Goal: Register for event/course

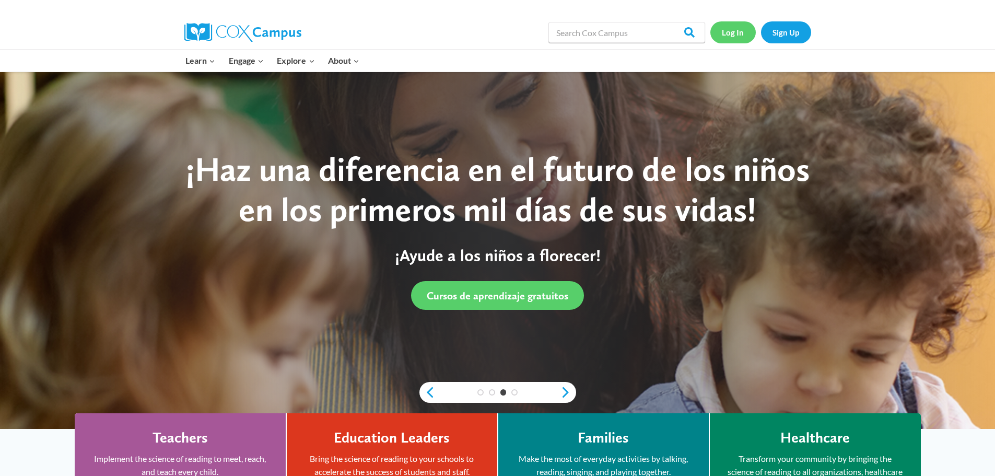
click at [731, 32] on link "Log In" at bounding box center [732, 31] width 45 height 21
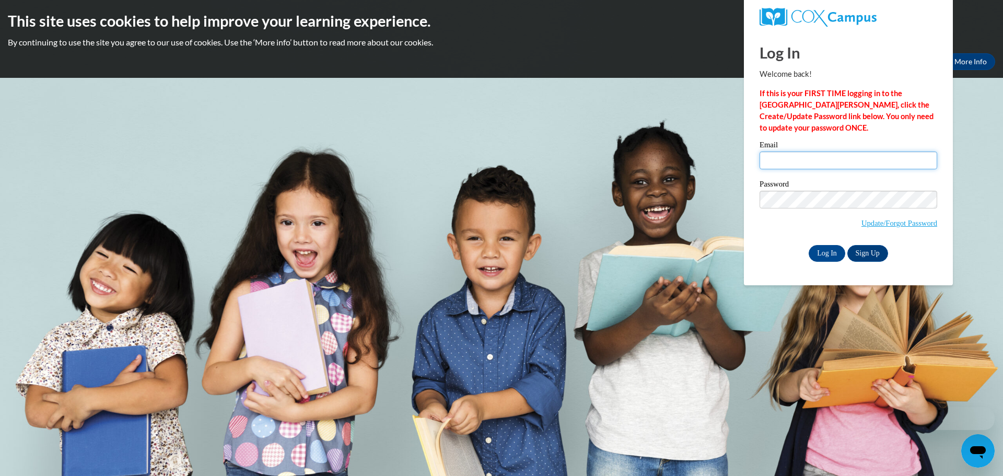
click at [788, 159] on input "Email" at bounding box center [848, 160] width 178 height 18
type input "ecampbell@swgacac.com"
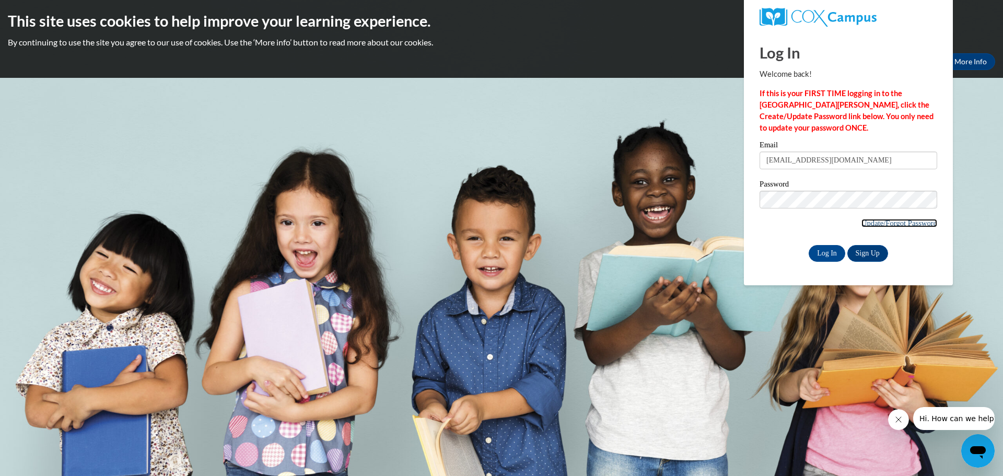
click at [883, 224] on link "Update/Forgot Password" at bounding box center [899, 223] width 76 height 8
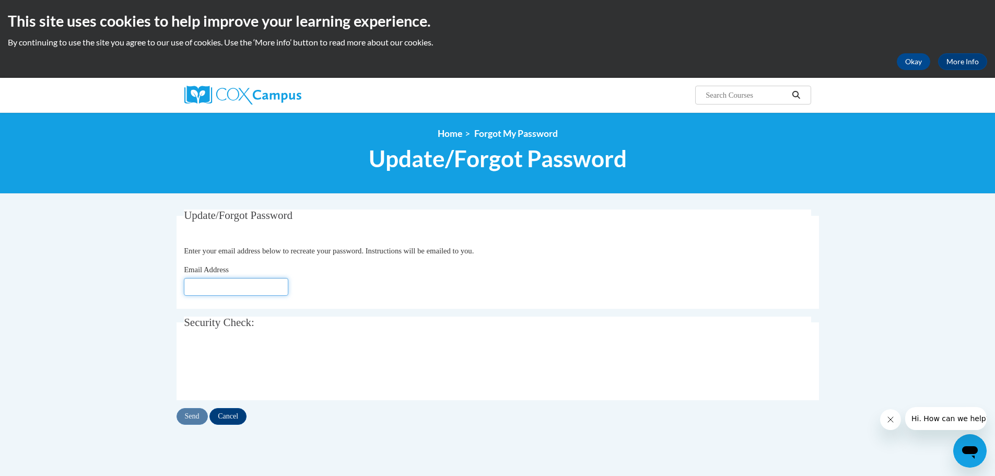
click at [209, 289] on input "Email Address" at bounding box center [236, 287] width 104 height 18
type input "ecampbell@swgacac.com"
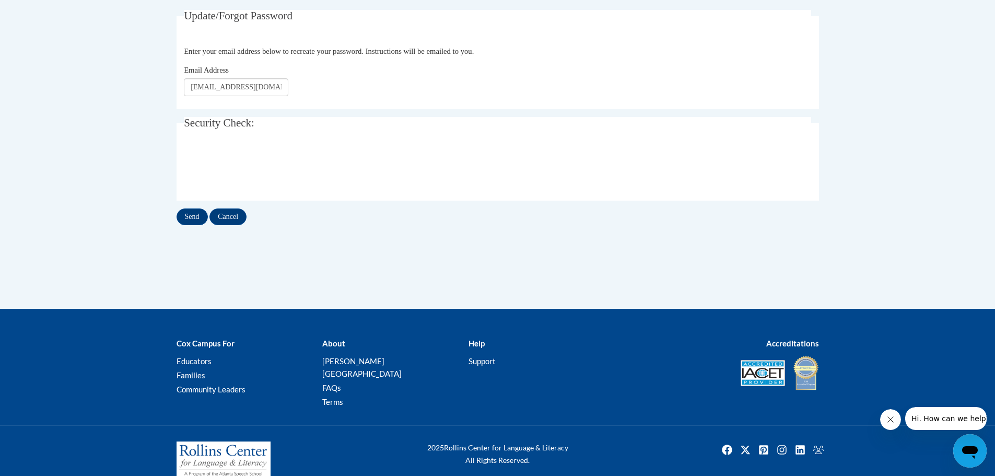
scroll to position [204, 0]
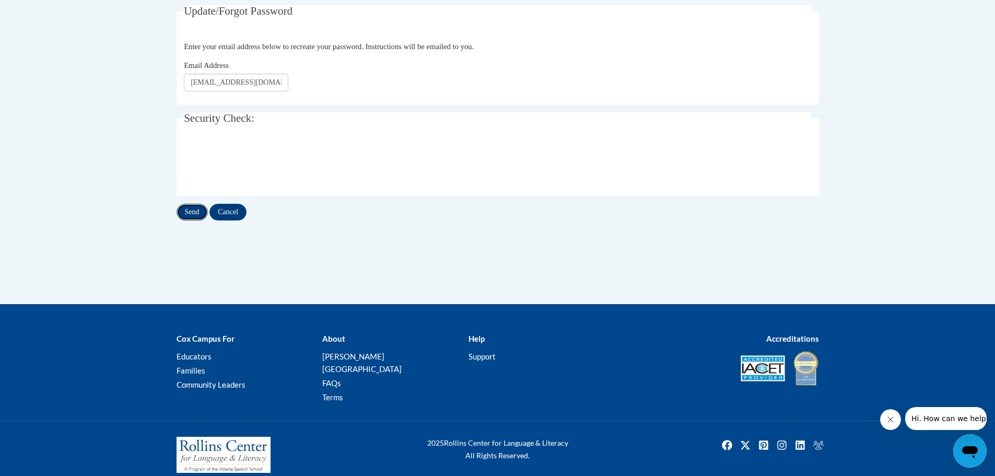
click at [191, 214] on input "Send" at bounding box center [192, 212] width 31 height 17
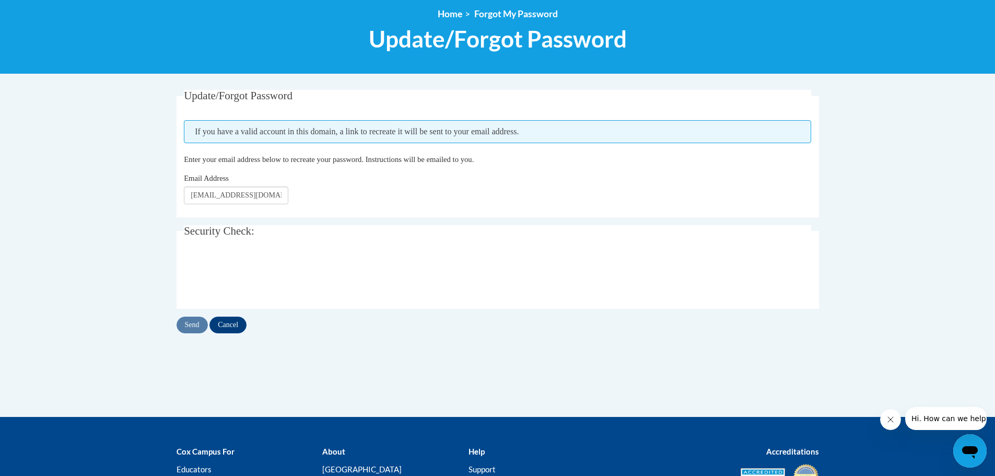
scroll to position [209, 0]
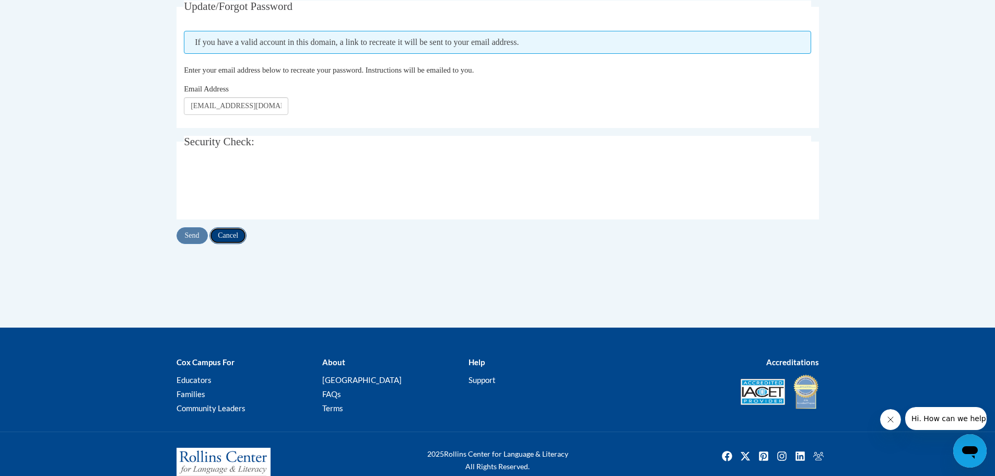
click at [231, 235] on input "Cancel" at bounding box center [227, 235] width 37 height 17
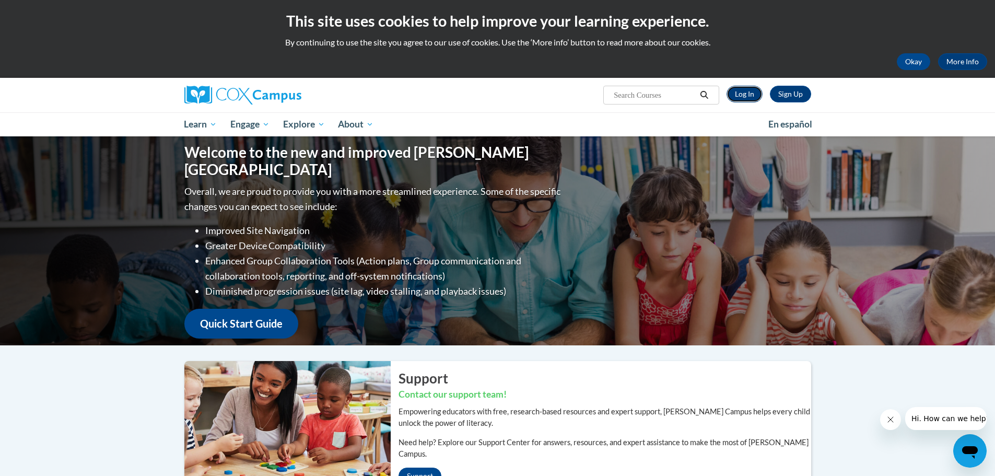
click at [750, 93] on link "Log In" at bounding box center [745, 94] width 36 height 17
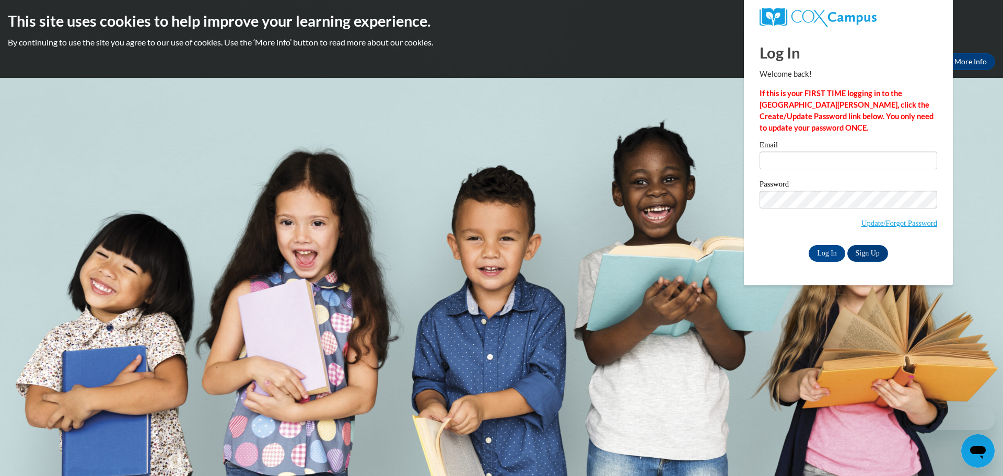
click at [788, 152] on div "Email" at bounding box center [848, 159] width 178 height 36
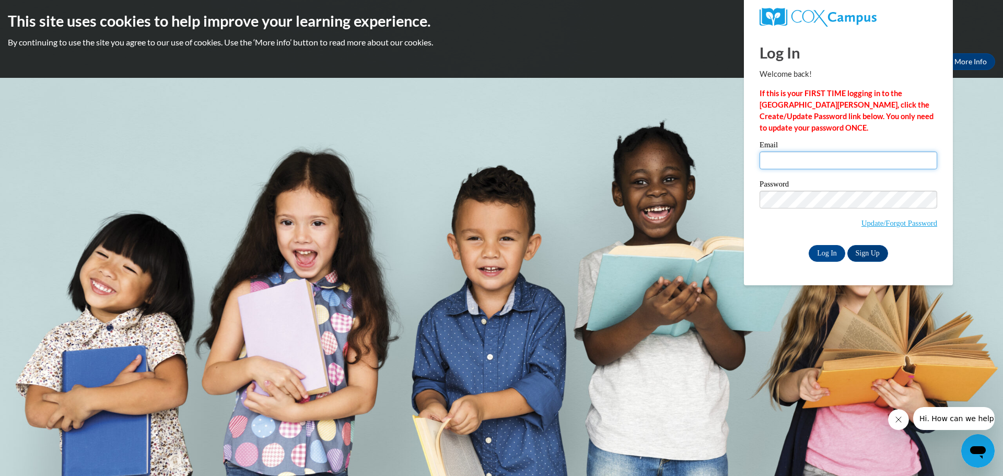
click at [788, 155] on input "Email" at bounding box center [848, 160] width 178 height 18
type input "[EMAIL_ADDRESS][DOMAIN_NAME]"
click at [831, 252] on input "Log In" at bounding box center [827, 253] width 37 height 17
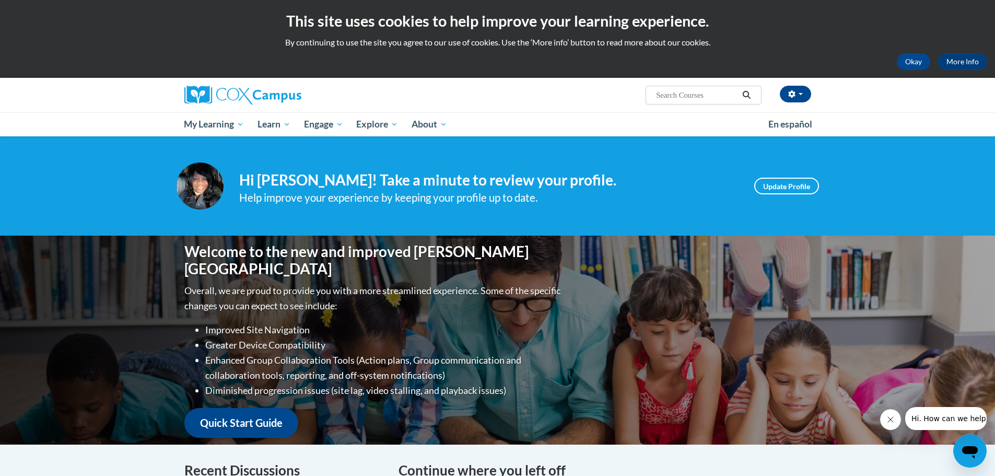
click at [693, 97] on input "Search..." at bounding box center [697, 95] width 84 height 13
type input "early literacy"
click at [743, 93] on icon "Search" at bounding box center [746, 95] width 9 height 8
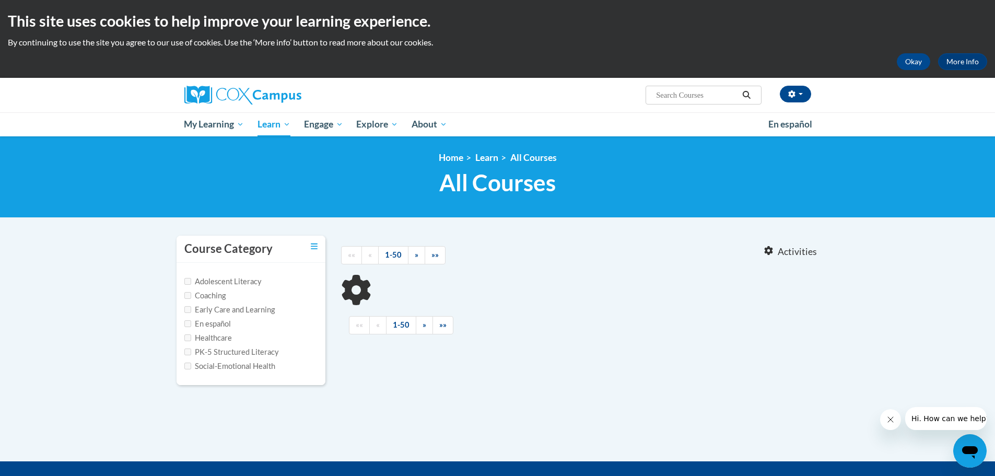
type input "early literacy"
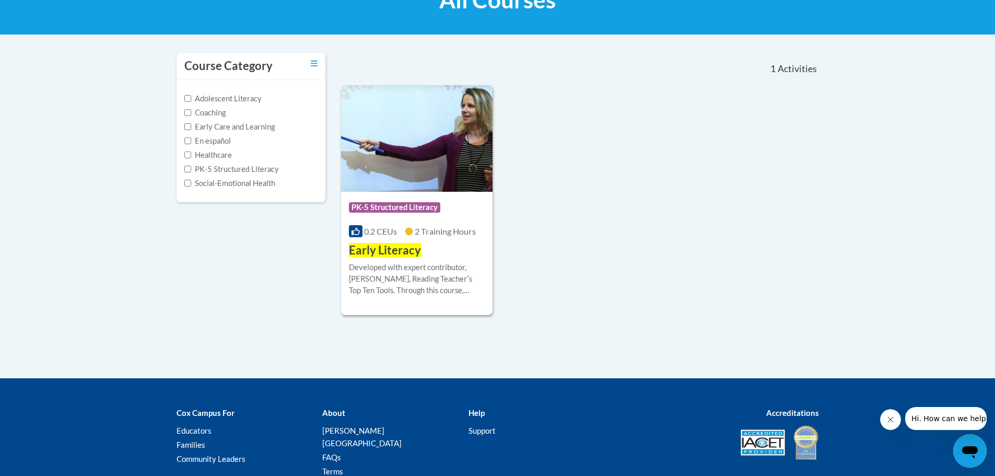
scroll to position [209, 0]
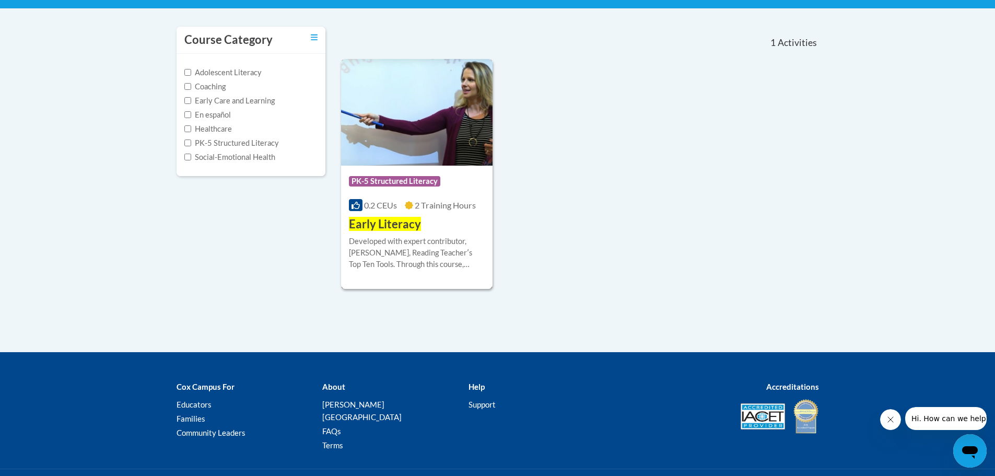
click at [384, 225] on span "Early Literacy" at bounding box center [385, 224] width 72 height 14
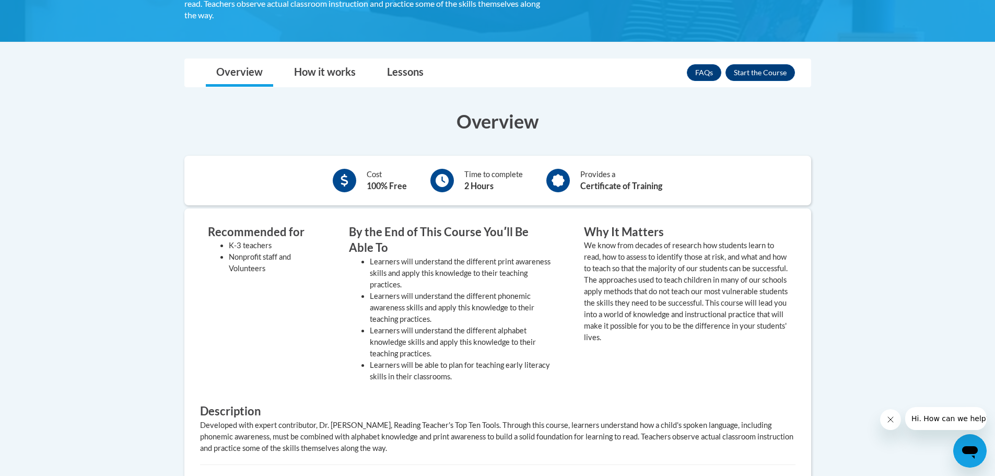
scroll to position [215, 0]
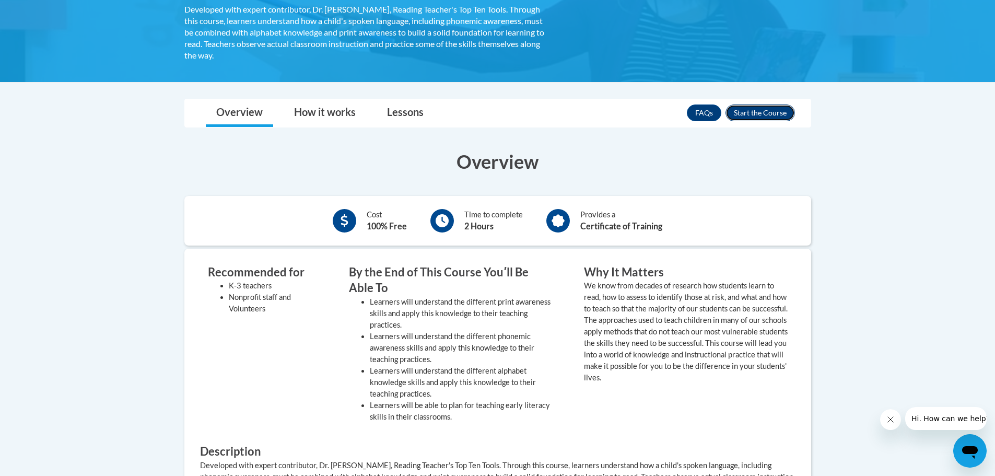
click at [750, 116] on button "Enroll" at bounding box center [760, 112] width 69 height 17
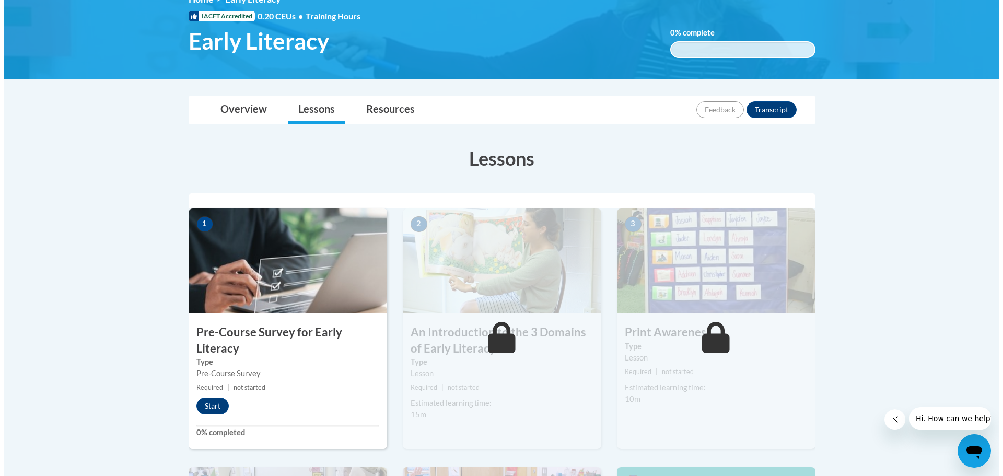
scroll to position [261, 0]
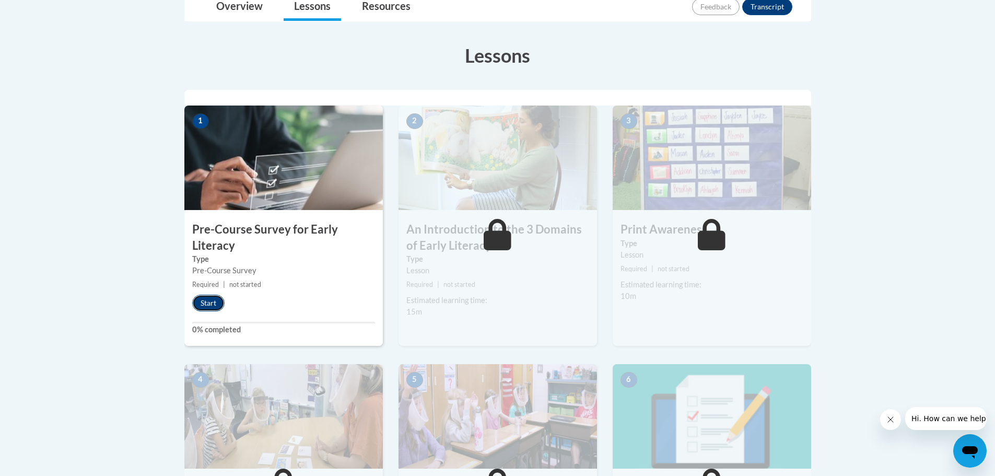
click at [213, 305] on button "Start" at bounding box center [208, 303] width 32 height 17
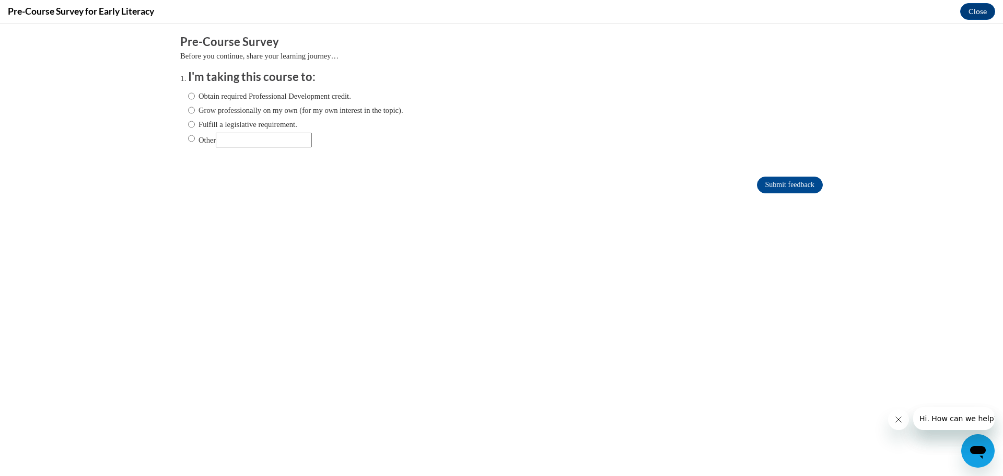
scroll to position [0, 0]
click at [188, 96] on input "Obtain required Professional Development credit." at bounding box center [191, 95] width 7 height 11
radio input "true"
click at [761, 184] on input "Submit feedback" at bounding box center [790, 185] width 66 height 17
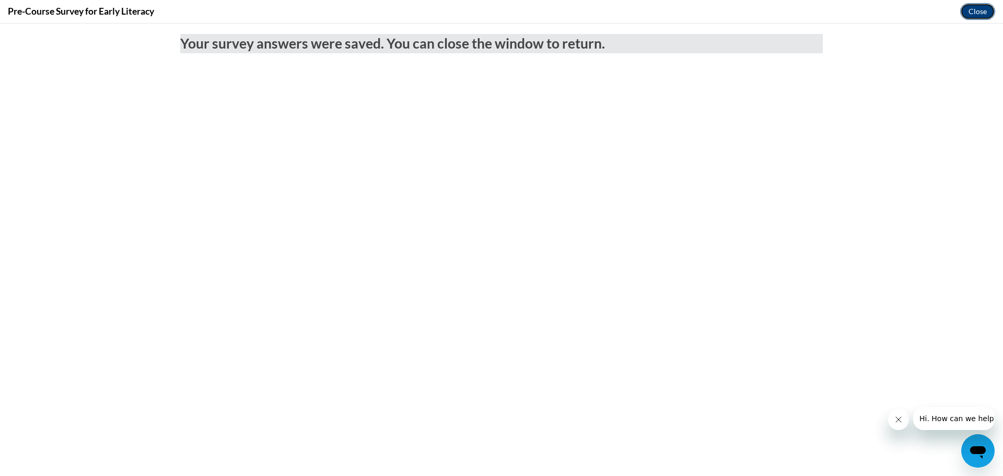
drag, startPoint x: 977, startPoint y: 11, endPoint x: 978, endPoint y: 65, distance: 53.8
click at [977, 11] on button "Close" at bounding box center [977, 11] width 35 height 17
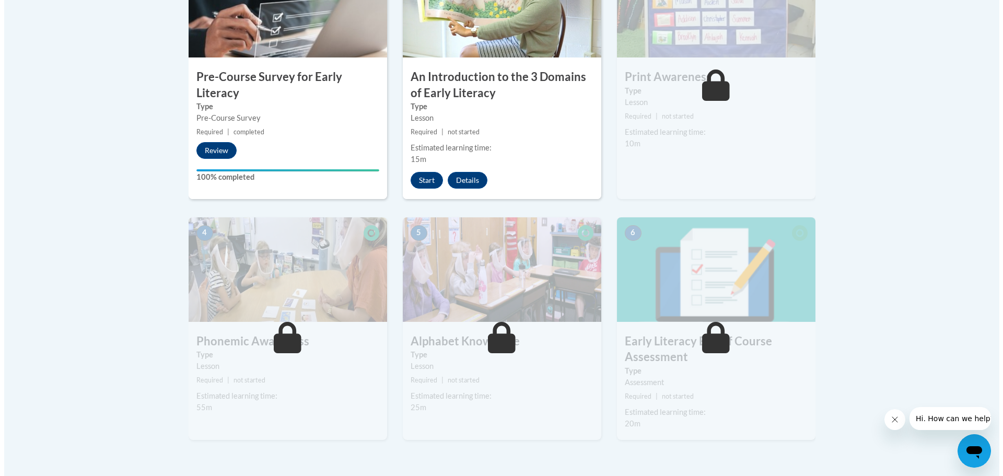
scroll to position [418, 0]
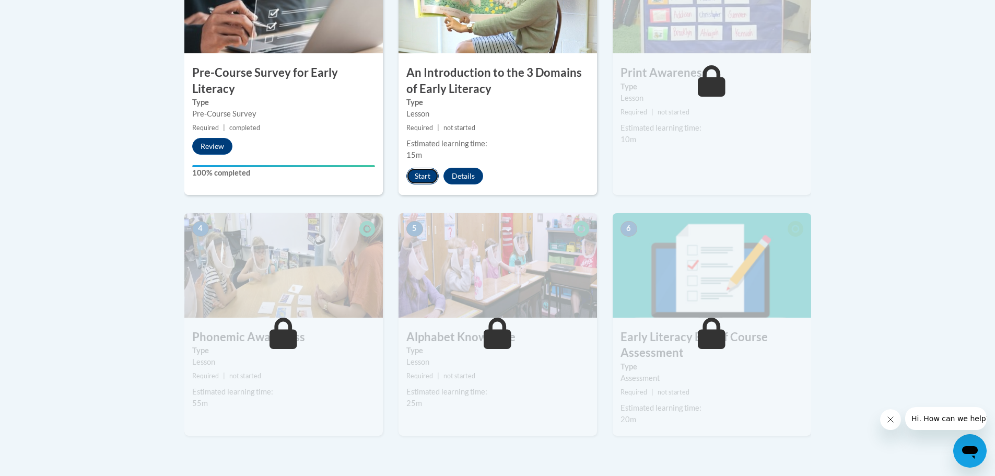
click at [420, 177] on button "Start" at bounding box center [422, 176] width 32 height 17
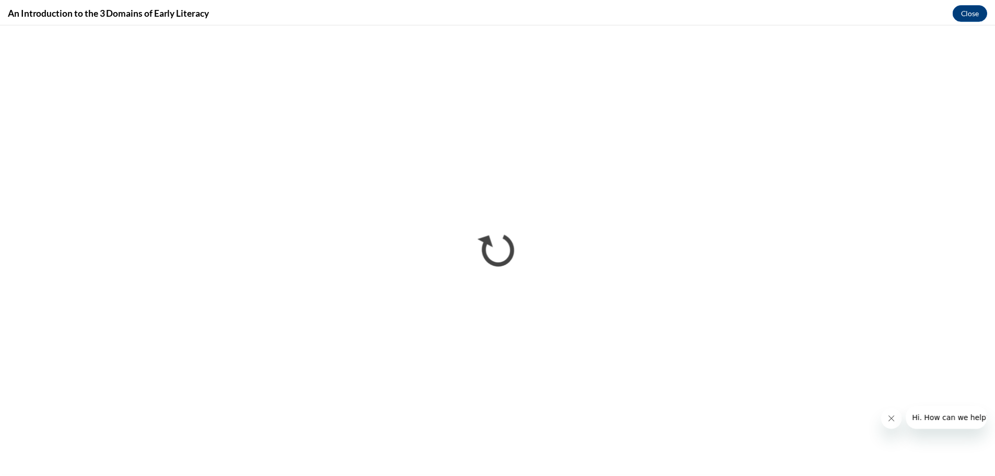
scroll to position [0, 0]
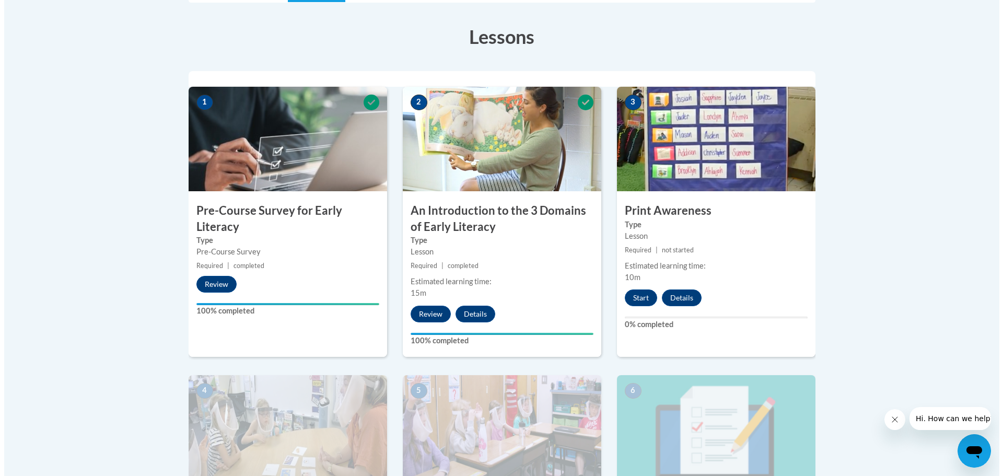
scroll to position [366, 0]
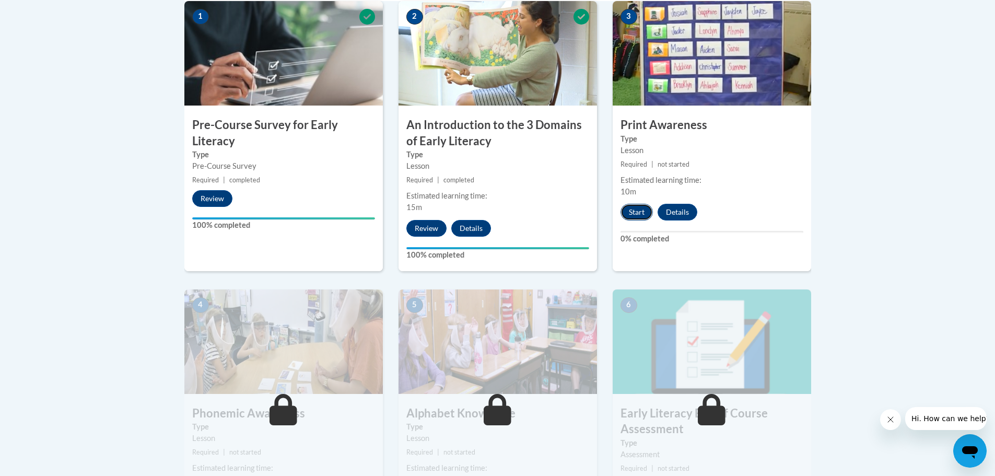
click at [640, 214] on button "Start" at bounding box center [637, 212] width 32 height 17
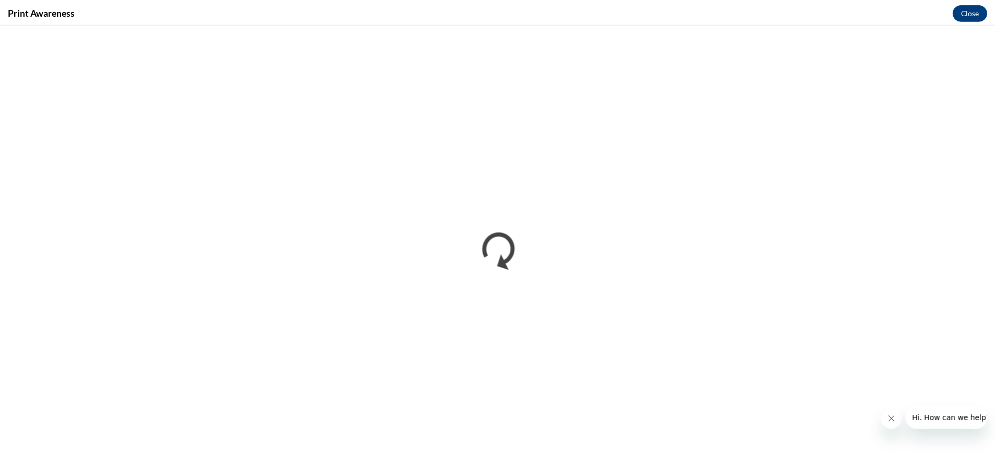
scroll to position [0, 0]
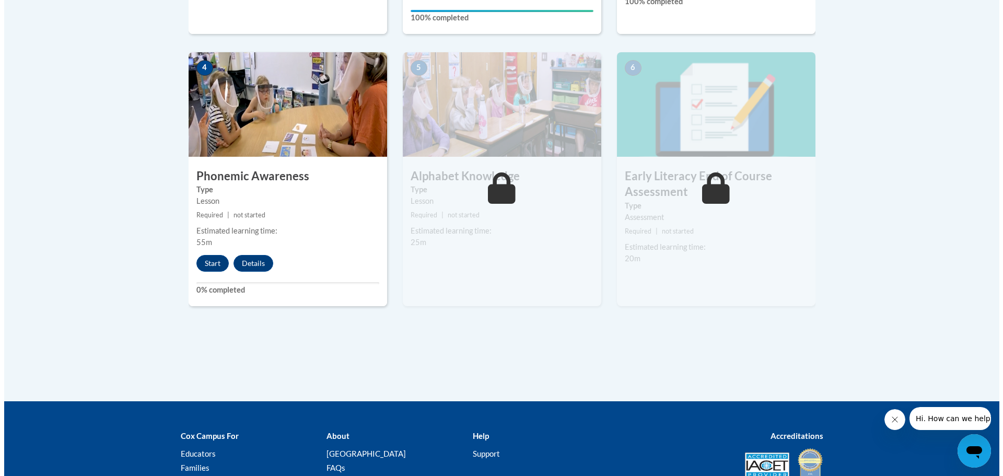
scroll to position [627, 0]
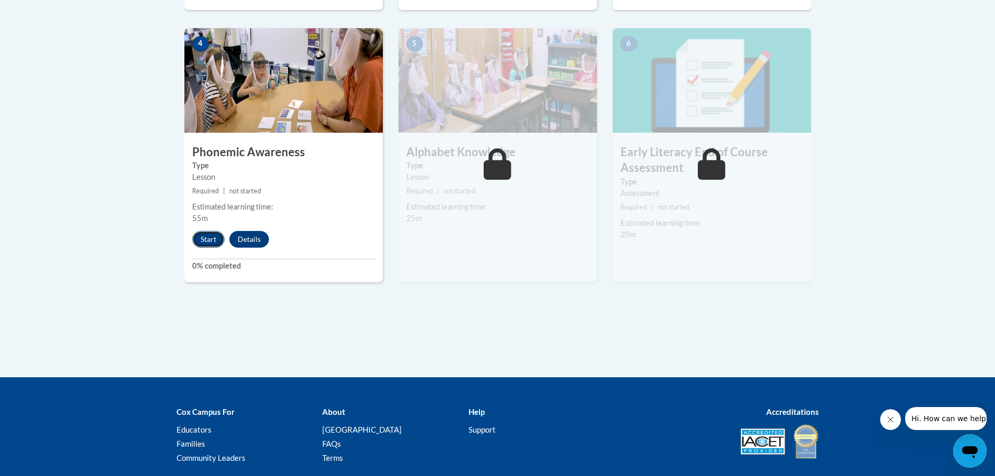
click at [209, 239] on button "Start" at bounding box center [208, 239] width 32 height 17
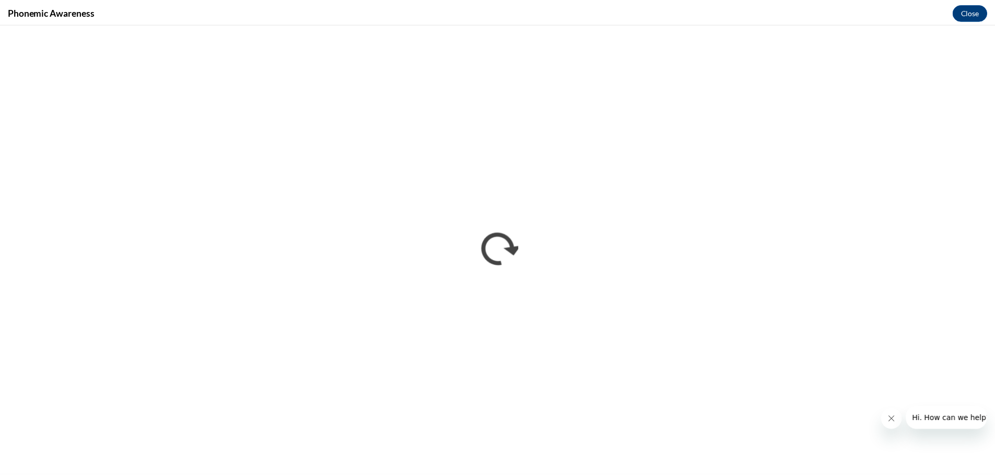
scroll to position [0, 0]
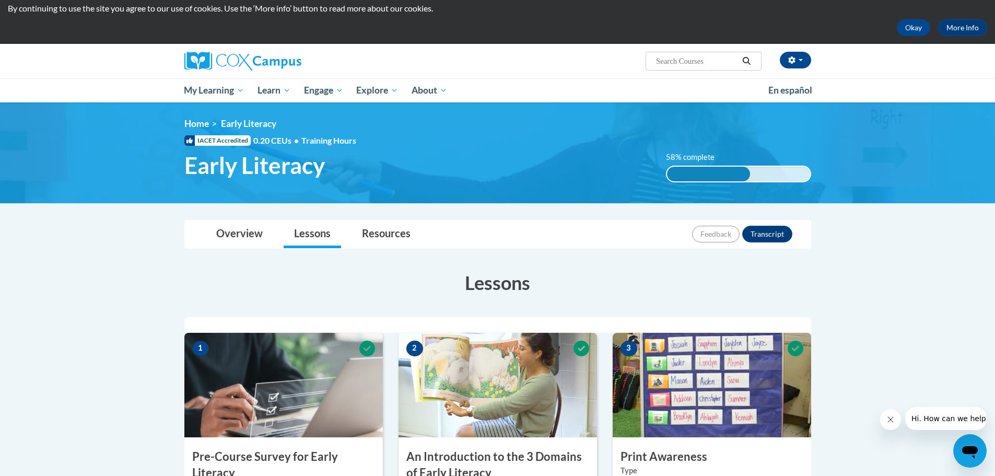
scroll to position [52, 0]
